Goal: Transaction & Acquisition: Obtain resource

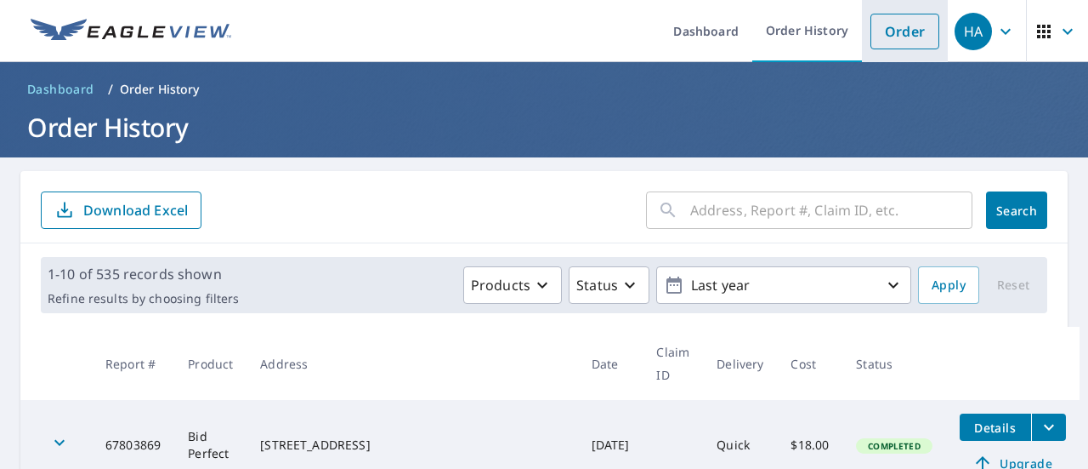
click at [897, 21] on link "Order" at bounding box center [905, 32] width 69 height 36
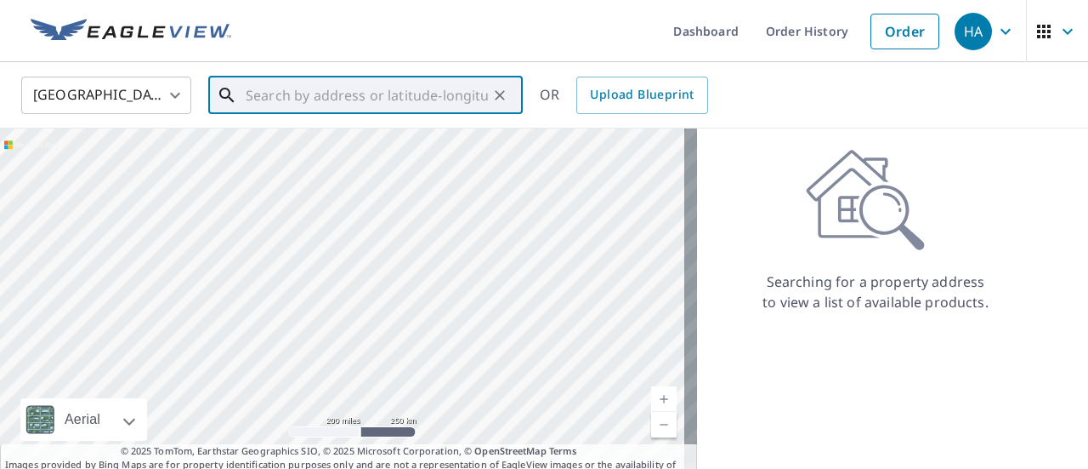
paste input "[STREET_ADDRESS]"
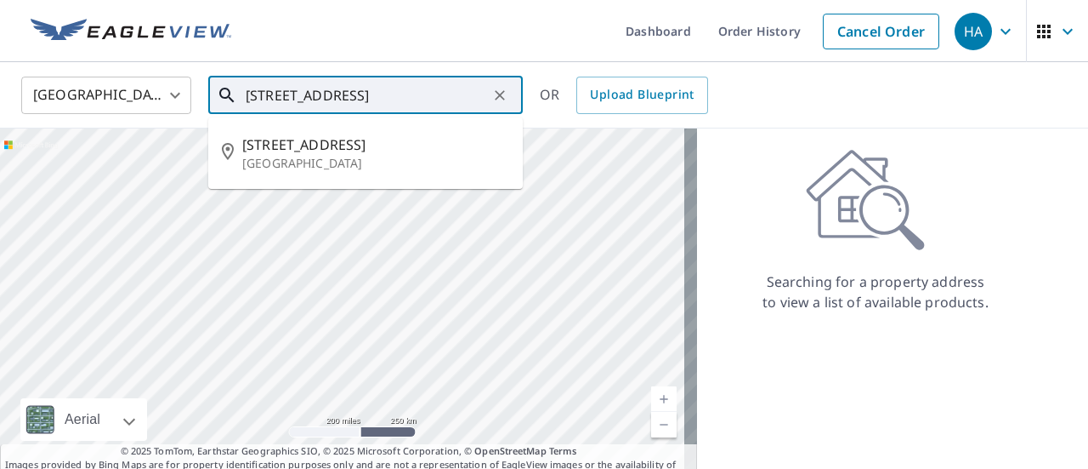
click at [388, 99] on input "[STREET_ADDRESS]" at bounding box center [367, 95] width 242 height 48
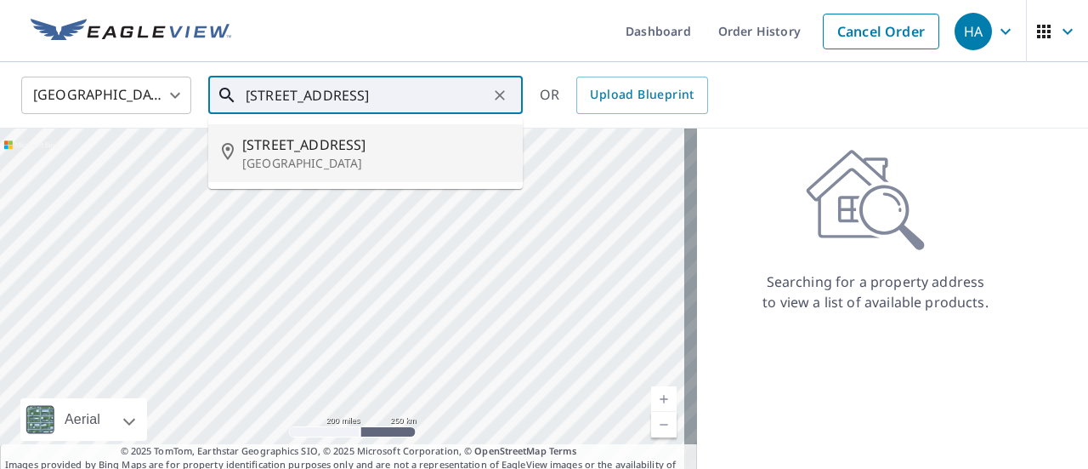
click at [380, 149] on span "[STREET_ADDRESS]" at bounding box center [375, 144] width 267 height 20
type input "[STREET_ADDRESS]"
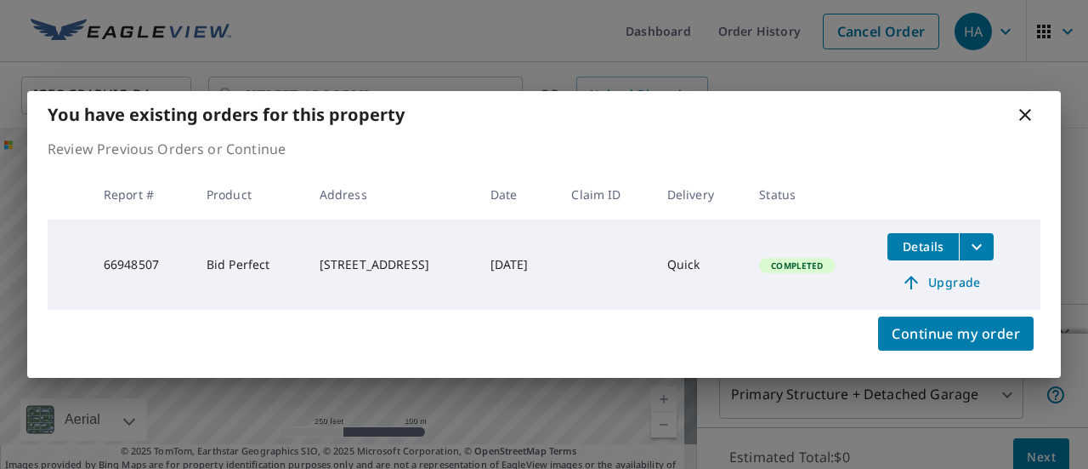
click at [646, 399] on div "You have existing orders for this property Review Previous Orders or Continue R…" at bounding box center [544, 234] width 1088 height 469
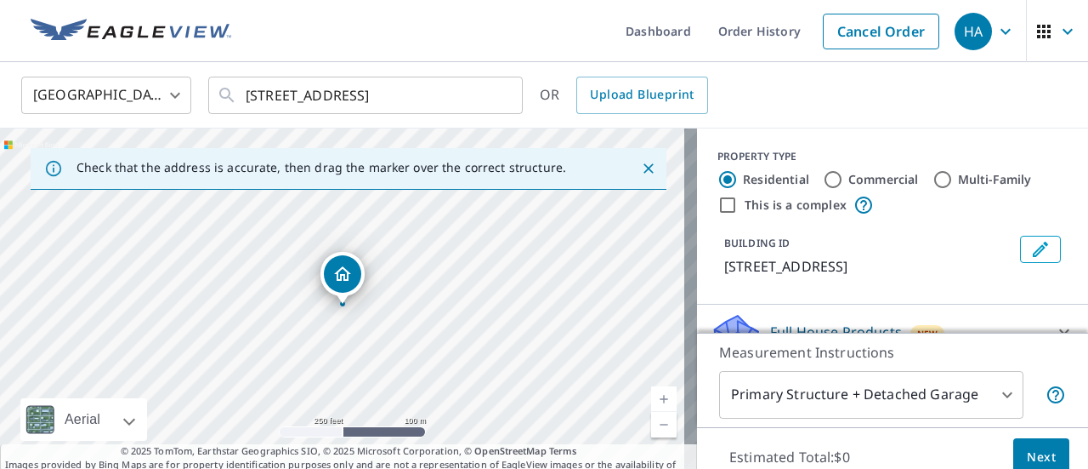
click at [651, 403] on link "Current Level 17, Zoom In" at bounding box center [664, 399] width 26 height 26
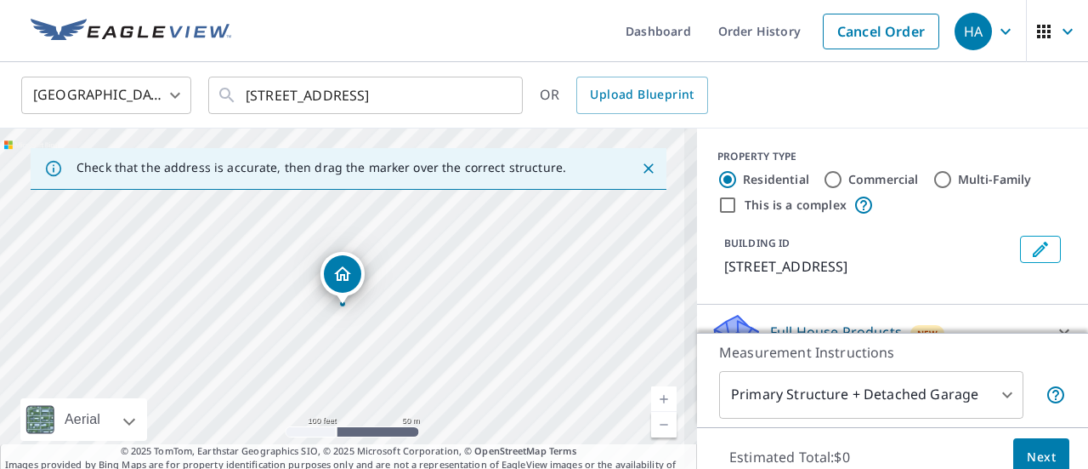
click at [651, 403] on link "Current Level 18, Zoom In" at bounding box center [664, 399] width 26 height 26
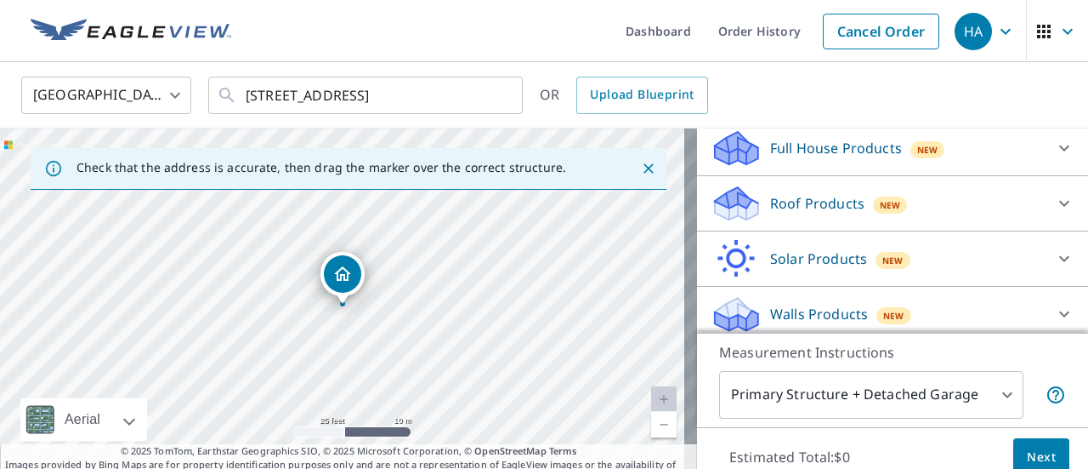
scroll to position [212, 0]
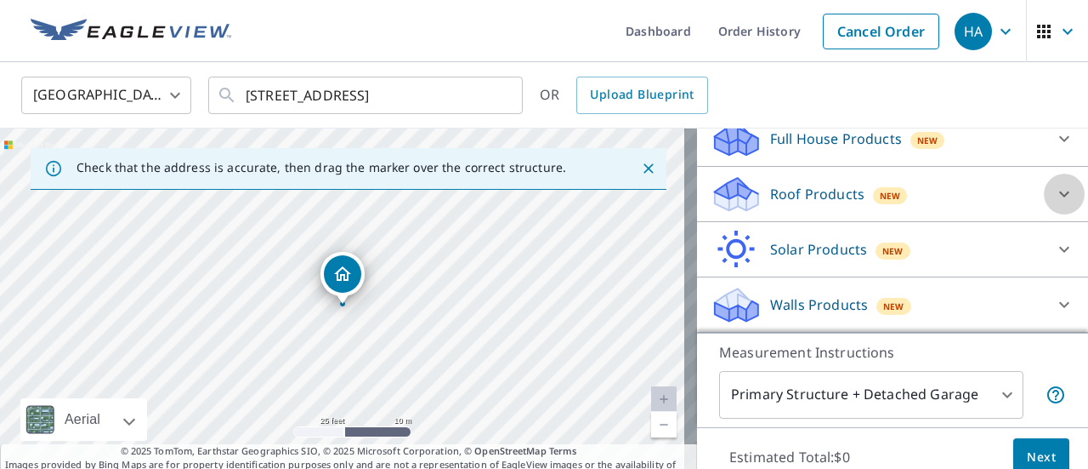
click at [1054, 195] on icon at bounding box center [1064, 194] width 20 height 20
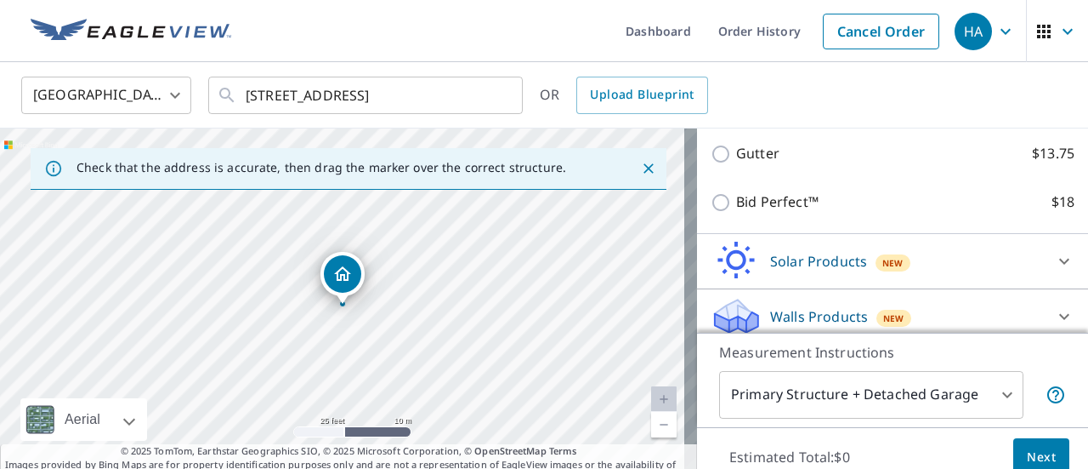
scroll to position [405, 0]
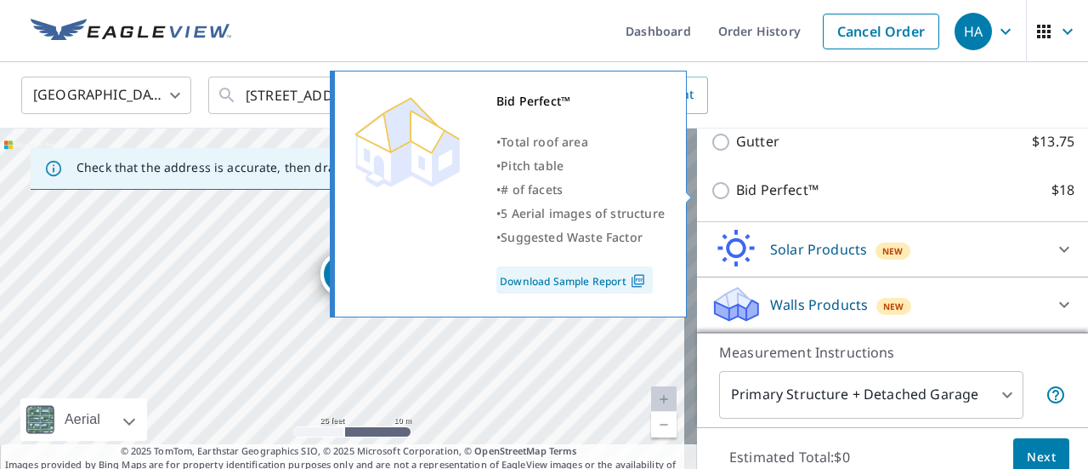
click at [711, 191] on input "Bid Perfect™ $18" at bounding box center [724, 190] width 26 height 20
checkbox input "true"
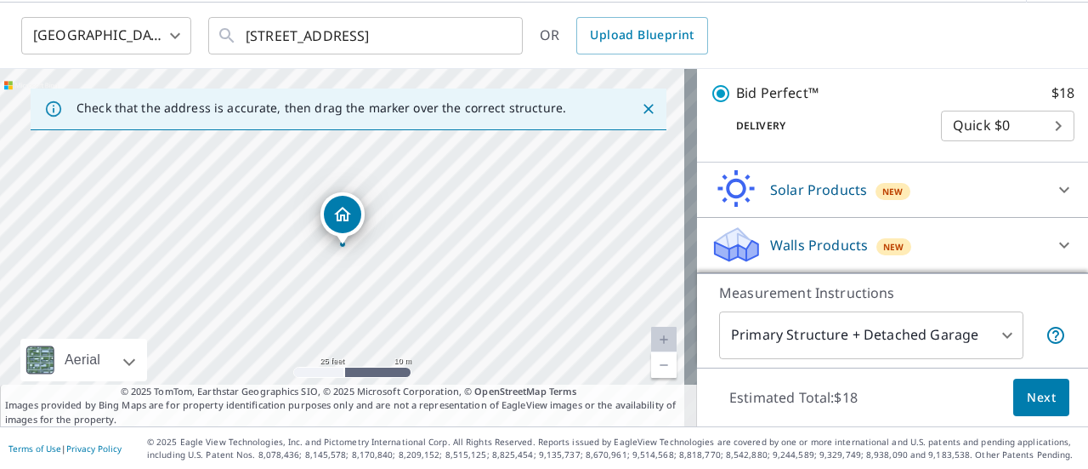
scroll to position [469, 0]
click at [996, 339] on body "HA HA Dashboard Order History Cancel Order HA [GEOGRAPHIC_DATA] US ​ [STREET_AD…" at bounding box center [544, 234] width 1088 height 469
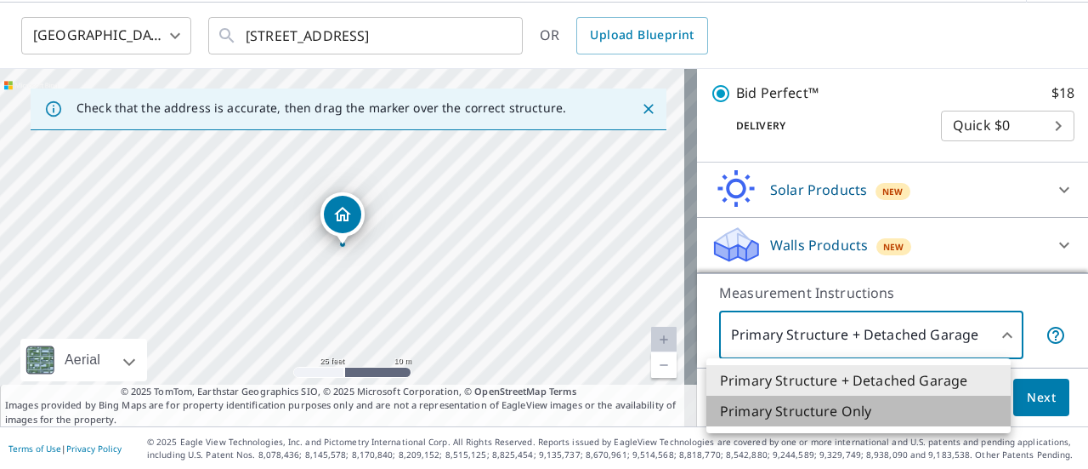
click at [792, 410] on li "Primary Structure Only" at bounding box center [859, 410] width 304 height 31
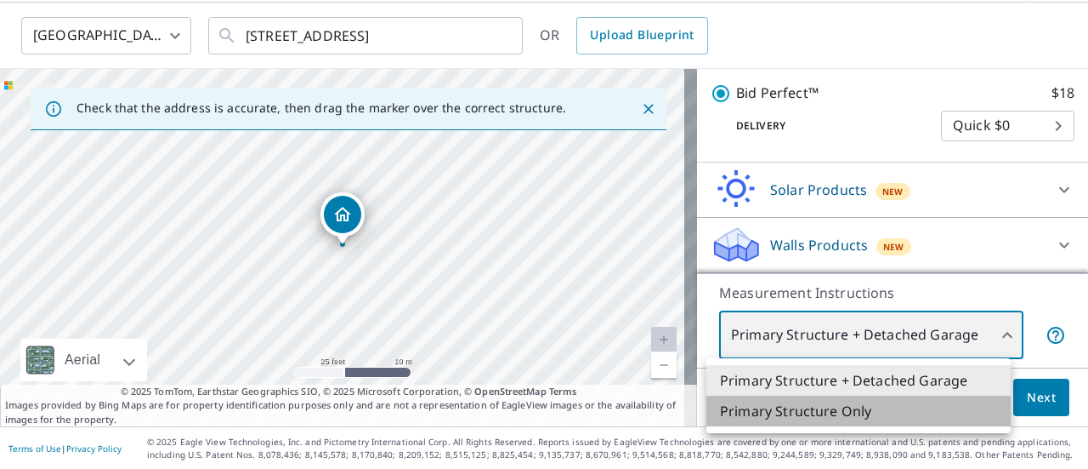
type input "2"
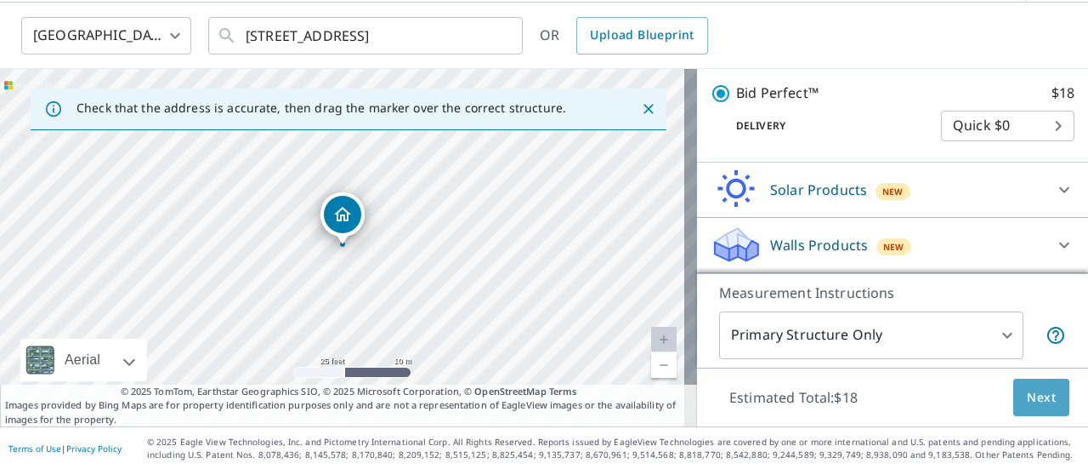
click at [1035, 408] on button "Next" at bounding box center [1042, 397] width 56 height 38
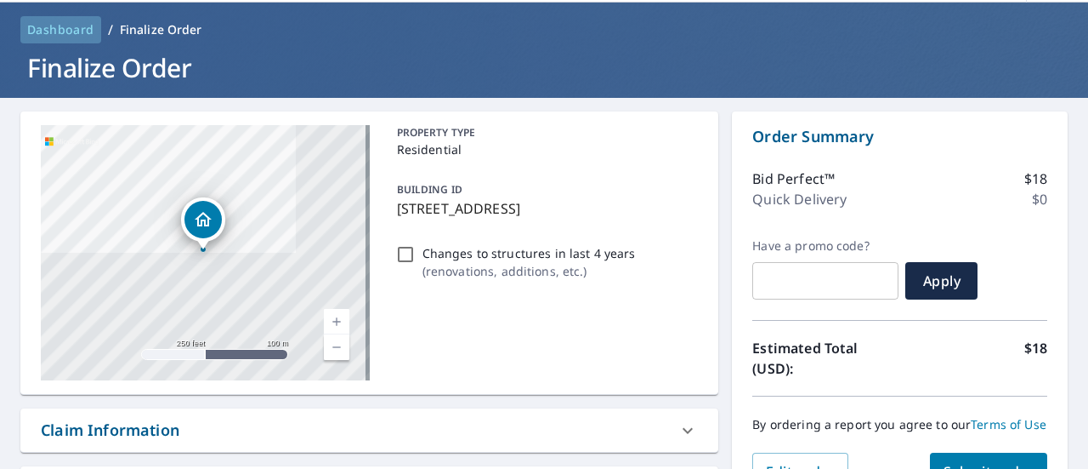
click at [70, 31] on span "Dashboard" at bounding box center [60, 29] width 67 height 17
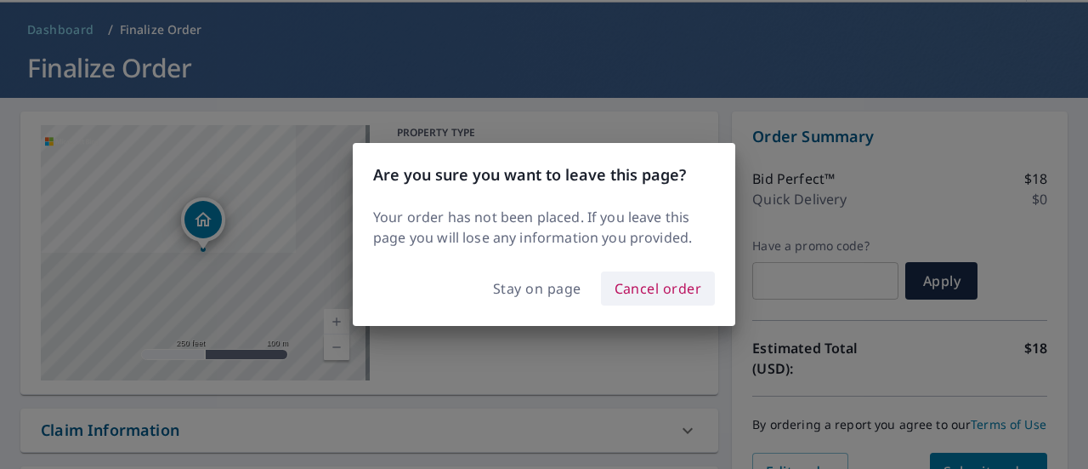
click at [653, 295] on span "Cancel order" at bounding box center [659, 288] width 88 height 24
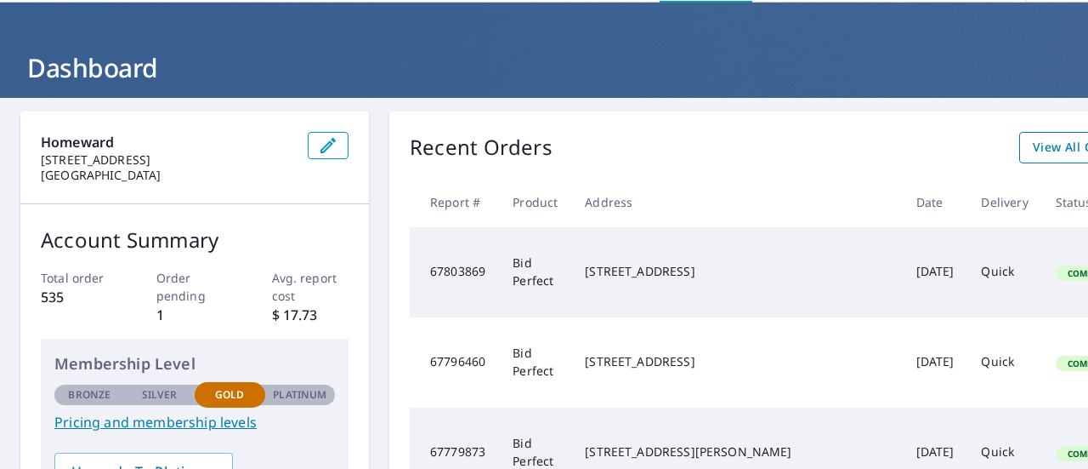
click at [1033, 151] on span "View All Orders" at bounding box center [1080, 147] width 94 height 21
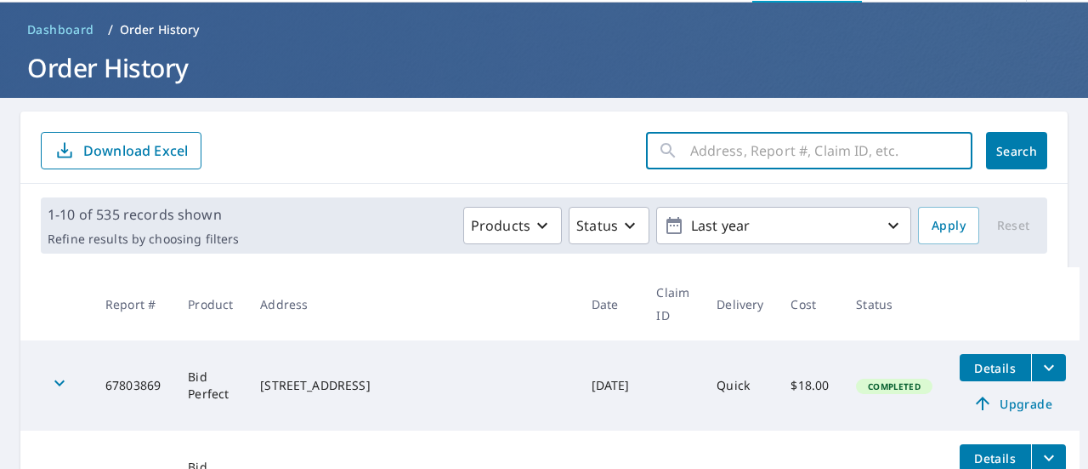
click at [787, 153] on input "text" at bounding box center [831, 151] width 282 height 48
paste input "P-00009735"
type input "P-00009735"
paste input "[STREET_ADDRESS]"
type input "[STREET_ADDRESS]"
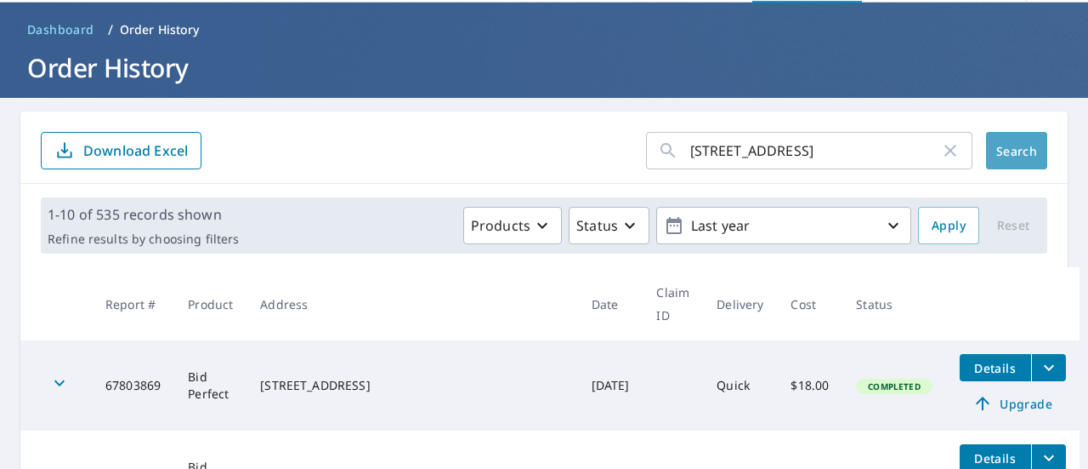
click at [1000, 151] on span "Search" at bounding box center [1017, 151] width 34 height 16
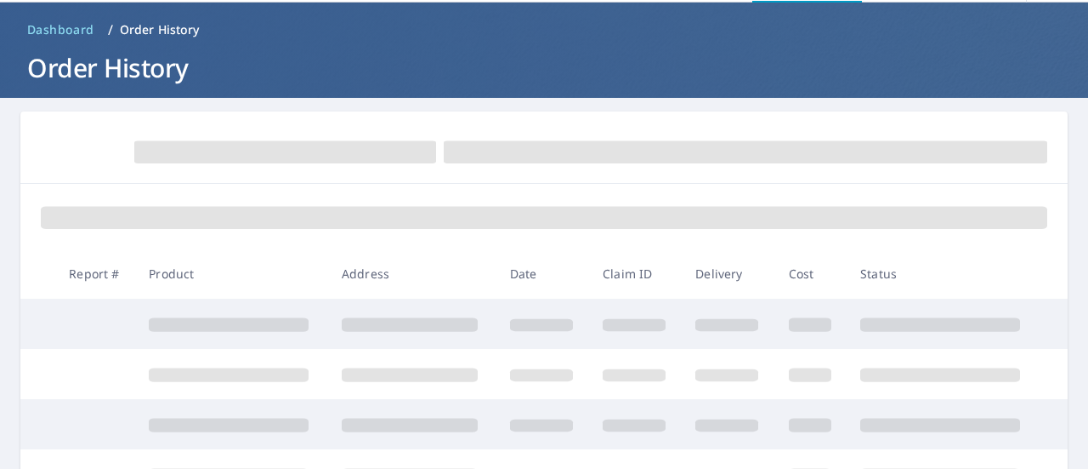
scroll to position [43, 0]
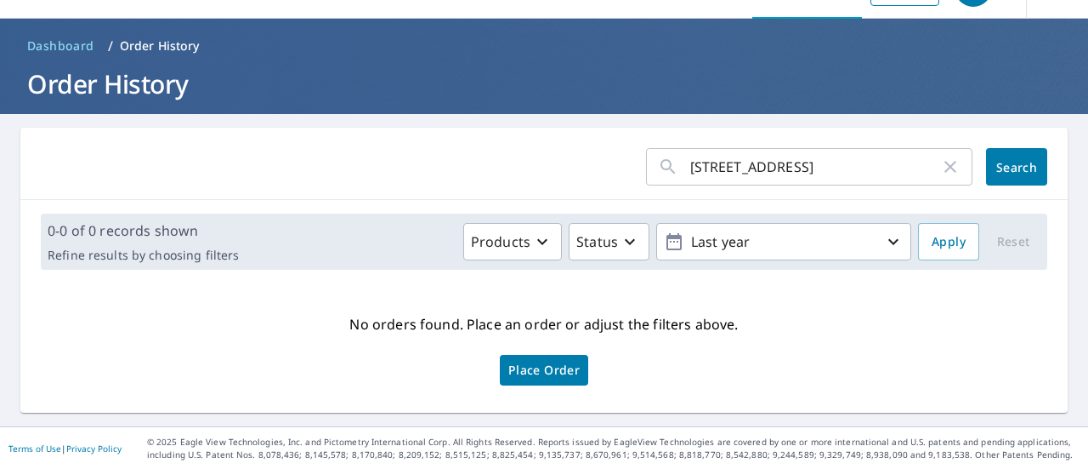
click at [786, 173] on input "[STREET_ADDRESS]" at bounding box center [815, 167] width 250 height 48
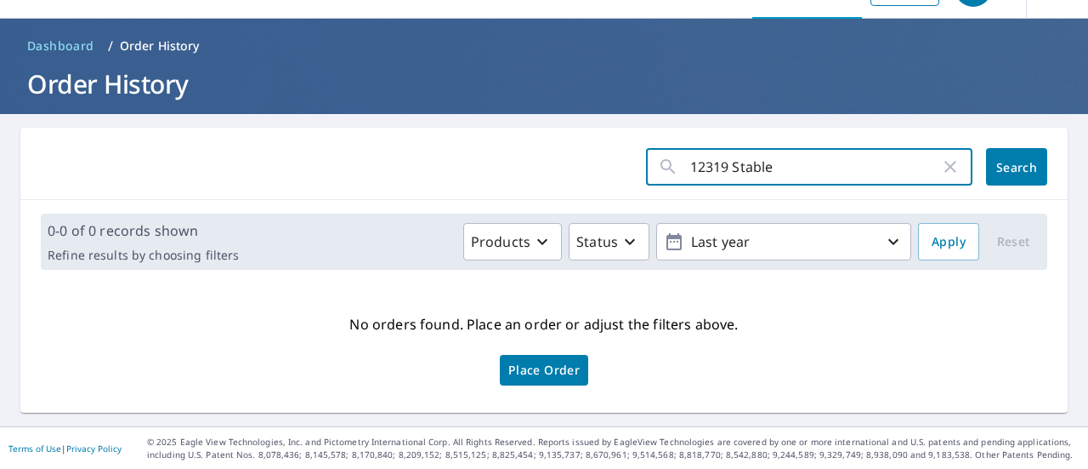
type input "12319 Stable"
click at [1013, 173] on span "Search" at bounding box center [1017, 167] width 34 height 16
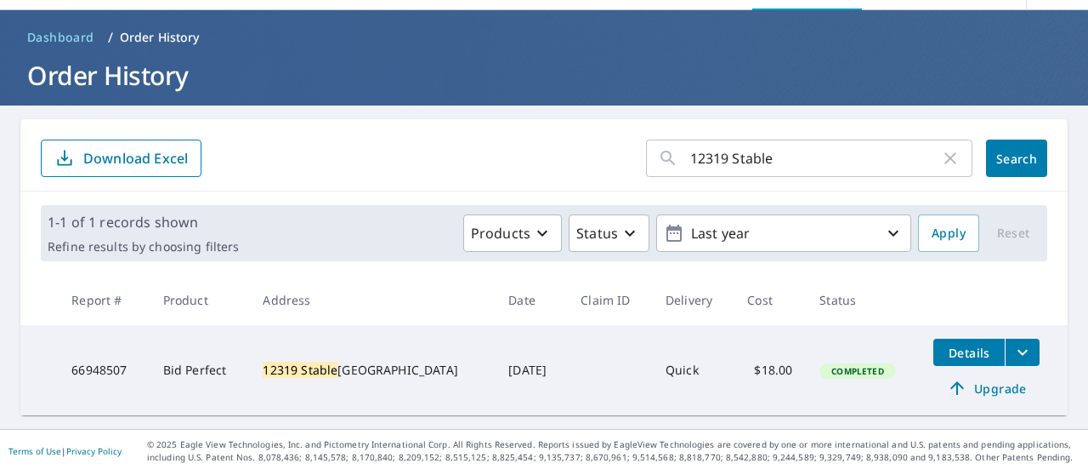
scroll to position [54, 0]
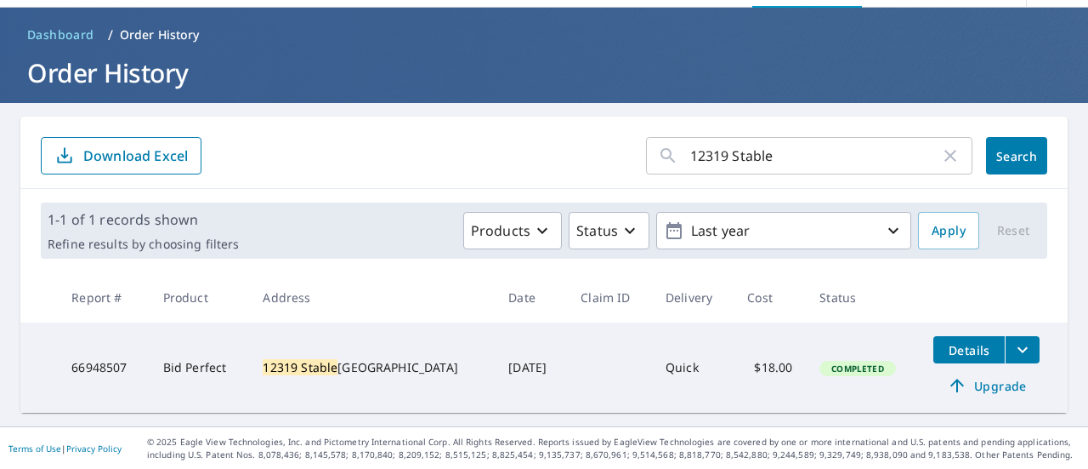
click at [1013, 345] on icon "filesDropdownBtn-66948507" at bounding box center [1023, 349] width 20 height 20
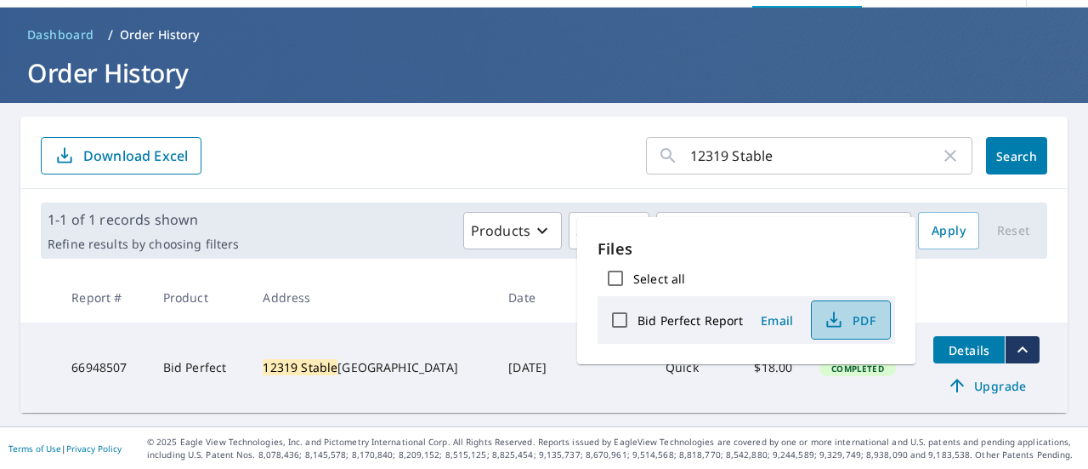
click at [832, 323] on icon "button" at bounding box center [834, 320] width 20 height 20
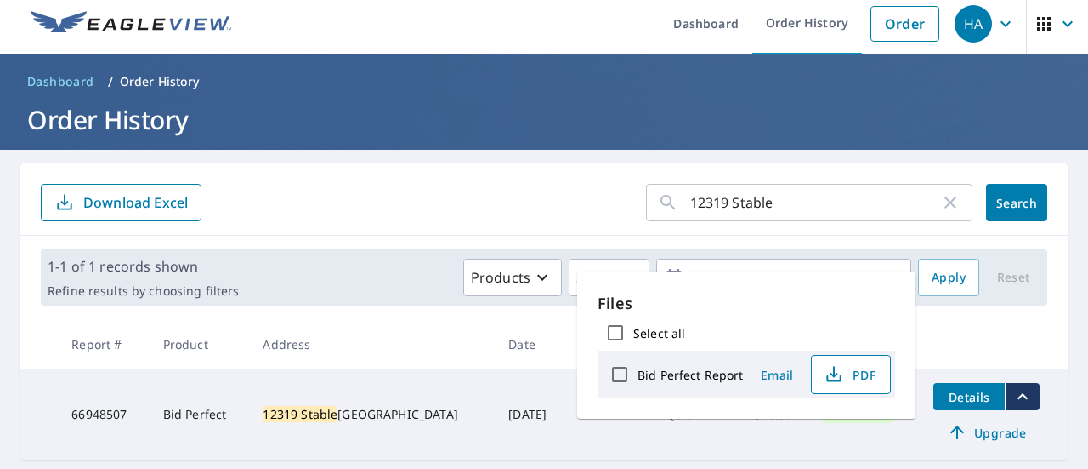
scroll to position [0, 0]
